Goal: Information Seeking & Learning: Learn about a topic

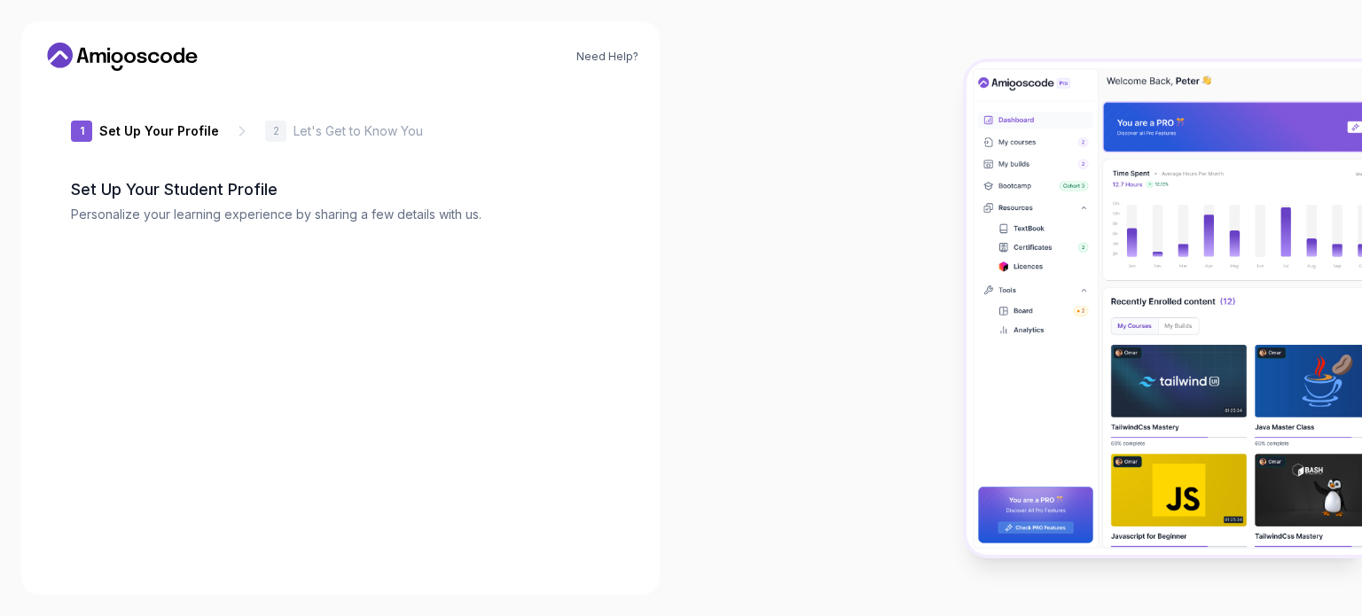
type input "livelylemming186bc"
